Goal: Complete application form

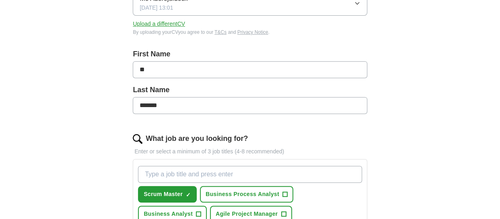
scroll to position [161, 0]
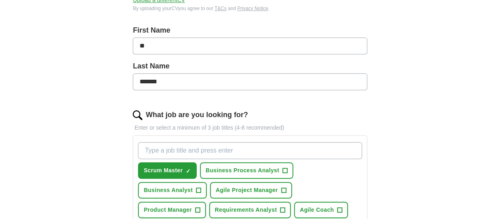
click at [152, 49] on input "**" at bounding box center [250, 45] width 234 height 17
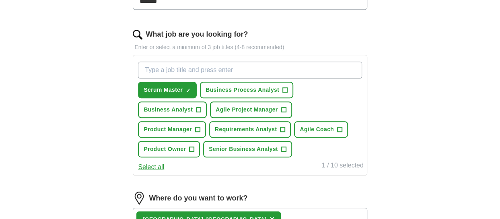
type input "**"
click at [166, 107] on span "Business Analyst" at bounding box center [168, 109] width 49 height 8
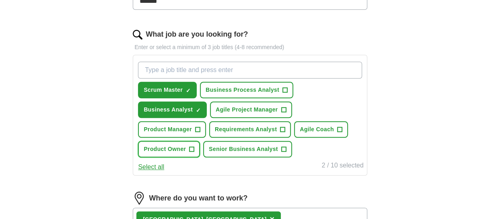
click at [166, 150] on span "Product Owner" at bounding box center [165, 149] width 42 height 8
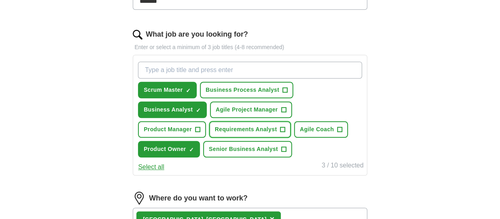
click at [243, 127] on span "Requirements Analyst" at bounding box center [246, 129] width 62 height 8
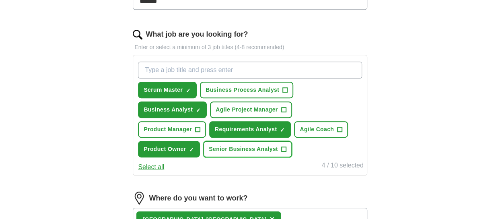
click at [238, 148] on span "Senior Business Analyst" at bounding box center [243, 149] width 69 height 8
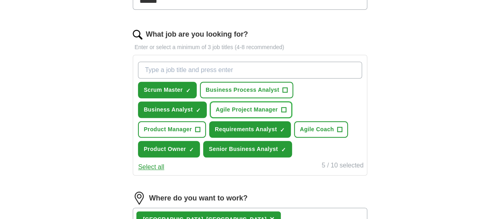
click at [244, 103] on button "Agile Project Manager +" at bounding box center [251, 109] width 82 height 16
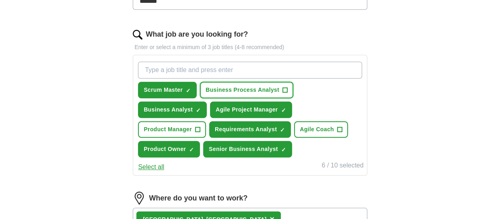
click at [243, 90] on span "Business Process Analyst" at bounding box center [243, 90] width 74 height 8
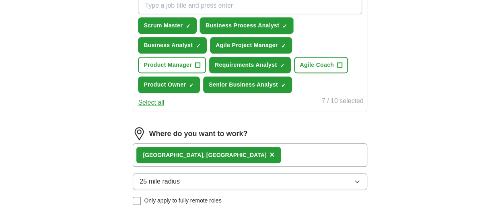
scroll to position [322, 0]
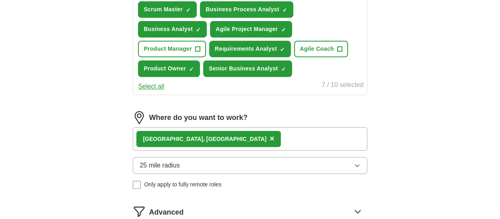
click at [147, 85] on button "Select all" at bounding box center [151, 87] width 26 height 10
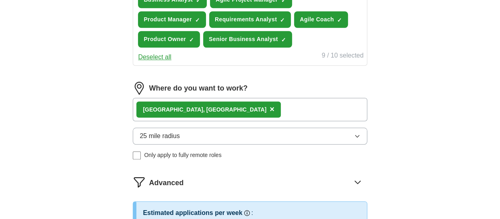
scroll to position [362, 0]
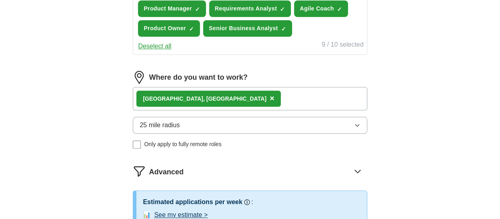
click at [357, 122] on icon "button" at bounding box center [357, 125] width 6 height 6
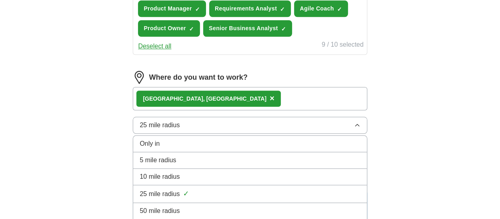
click at [212, 203] on li "50 mile radius" at bounding box center [249, 211] width 233 height 16
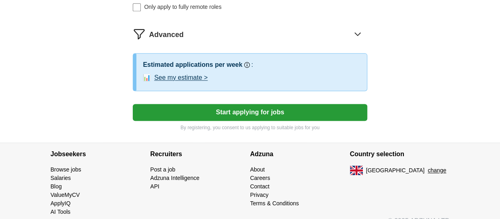
scroll to position [501, 0]
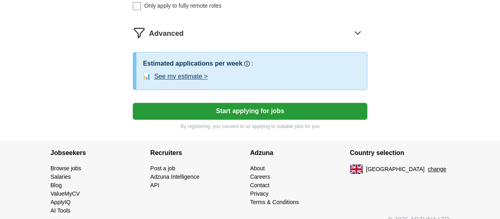
click at [261, 107] on button "Start applying for jobs" at bounding box center [250, 111] width 234 height 17
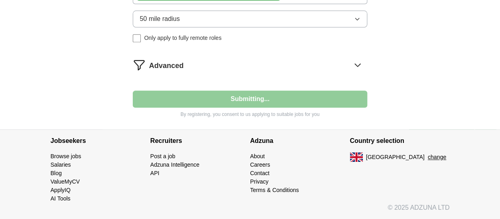
scroll to position [466, 0]
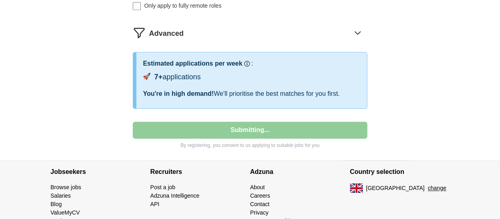
select select "**"
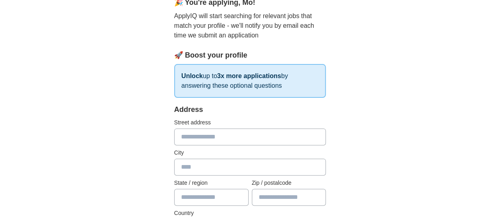
scroll to position [0, 0]
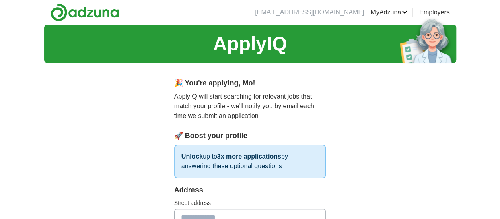
click at [0, 0] on link "Posted jobs" at bounding box center [0, 0] width 0 height 0
